Goal: Information Seeking & Learning: Understand process/instructions

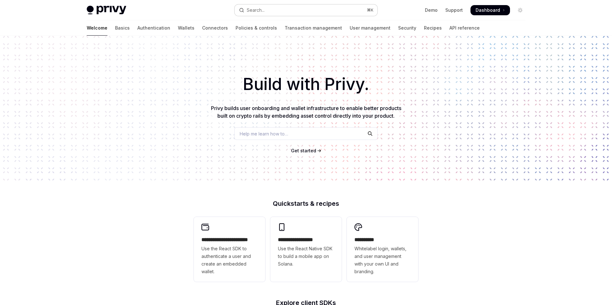
click at [277, 13] on button "Search... ⌘ K" at bounding box center [305, 9] width 143 height 11
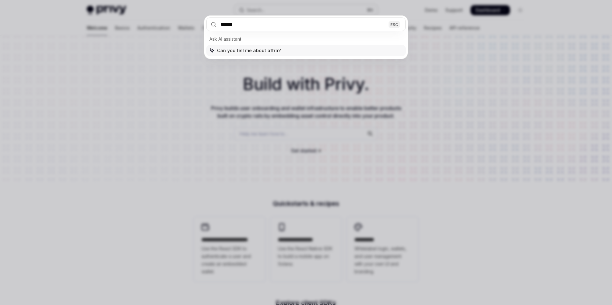
type input "*******"
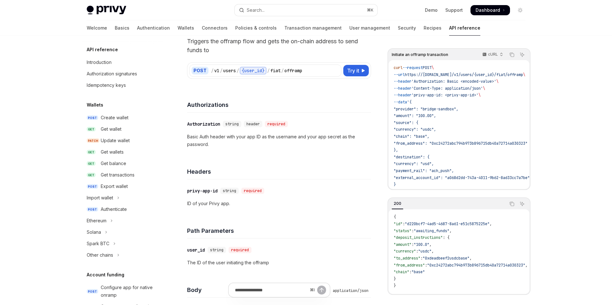
scroll to position [190, 0]
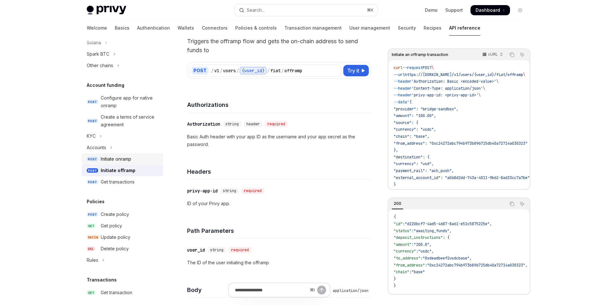
click at [126, 157] on div "Initiate onramp" at bounding box center [116, 159] width 31 height 8
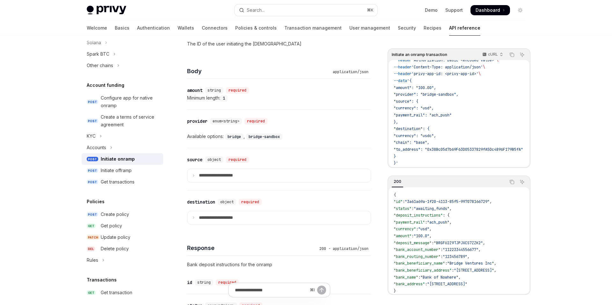
scroll to position [254, 0]
click at [232, 179] on p "**********" at bounding box center [221, 177] width 44 height 6
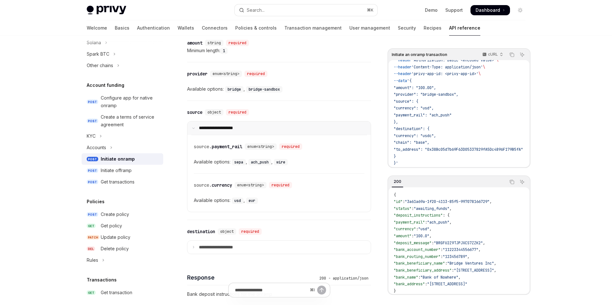
scroll to position [304, 0]
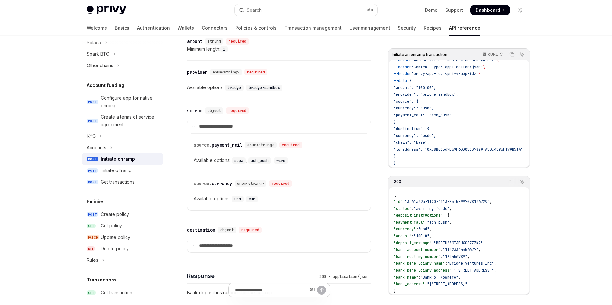
click at [263, 162] on code "ach_push" at bounding box center [259, 161] width 23 height 6
click at [280, 161] on code "wire" at bounding box center [281, 161] width 14 height 6
click at [251, 144] on span "enum<string>" at bounding box center [260, 145] width 27 height 5
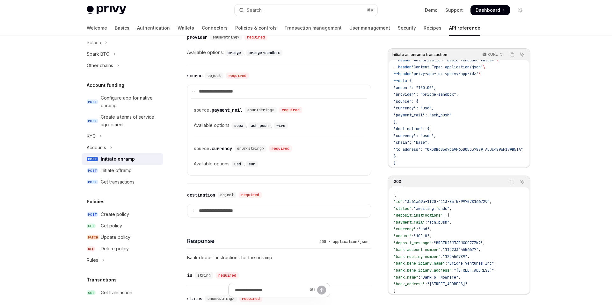
scroll to position [348, 0]
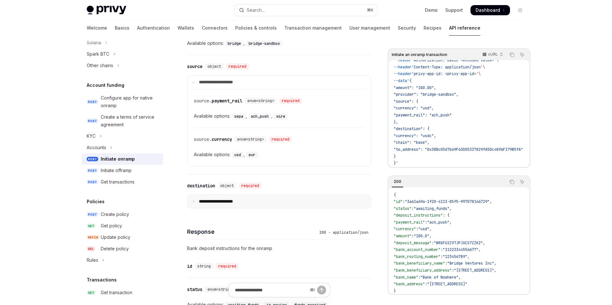
click at [245, 205] on summary "**********" at bounding box center [278, 201] width 183 height 13
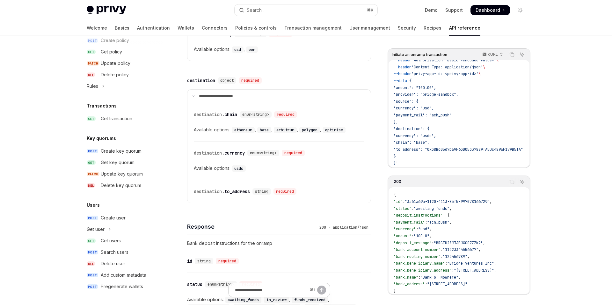
scroll to position [0, 0]
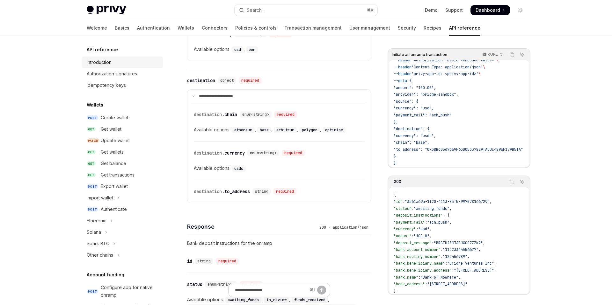
click at [105, 62] on div "Introduction" at bounding box center [99, 63] width 25 height 8
type textarea "*"
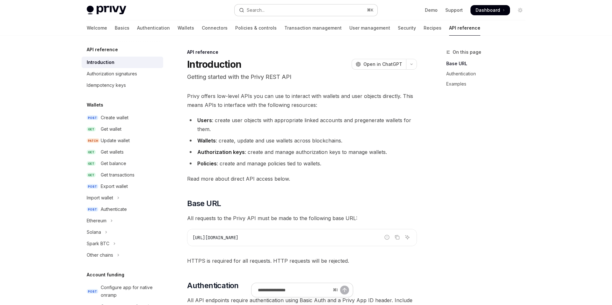
click at [255, 8] on div "Search..." at bounding box center [256, 10] width 18 height 8
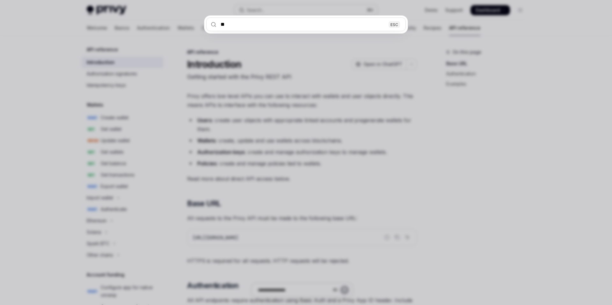
type input "***"
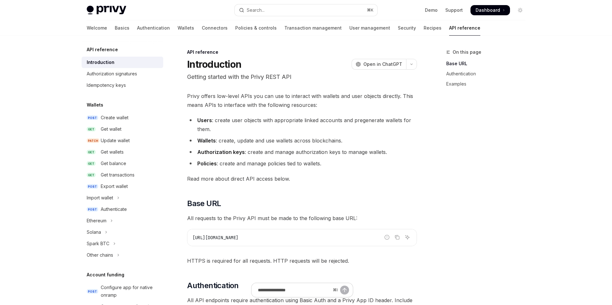
type textarea "*"
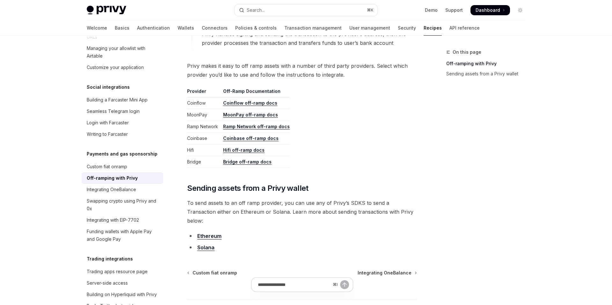
scroll to position [289, 0]
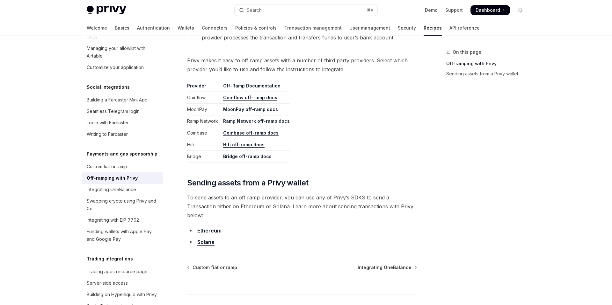
click at [271, 120] on link "Ramp Network off-ramp docs" at bounding box center [256, 122] width 67 height 6
click at [435, 166] on div "On this page Off-ramping with Privy Sending assets from a Privy wallet" at bounding box center [481, 176] width 97 height 257
